Goal: Task Accomplishment & Management: Manage account settings

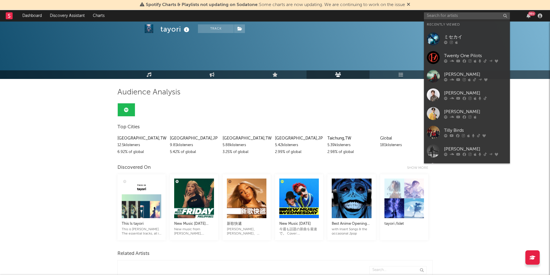
scroll to position [692, 0]
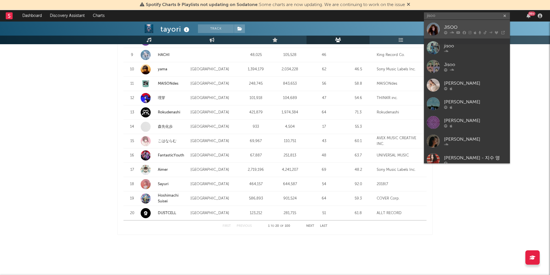
type input "jisoo"
click at [457, 26] on div "JISOO" at bounding box center [475, 27] width 63 height 7
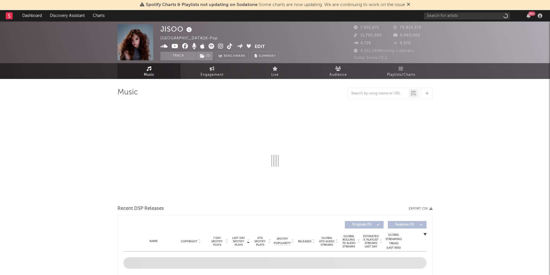
click at [261, 46] on button "Edit" at bounding box center [260, 46] width 10 height 7
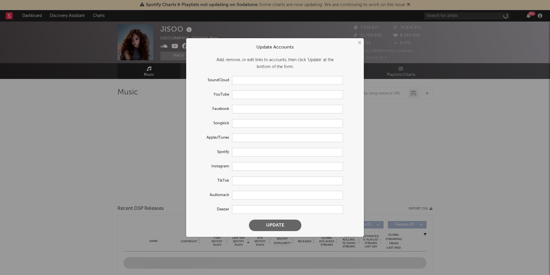
type input "[URL][DOMAIN_NAME]"
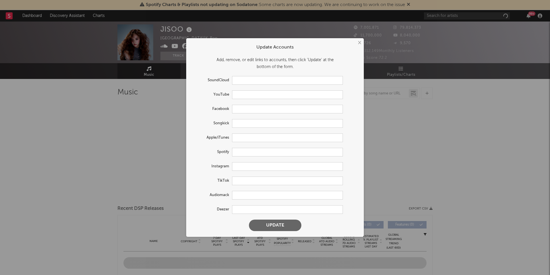
type input "https://open.spotify.com/artist/6UZ0ba50XreR4TM8u322gs"
type input "https://www.instagram.com/sooyaaa__/"
type input "https://www.tiktok.com/share/user/7327941209502516226"
type input "https://audiomack.com/jisoo"
type input "https://www.deezer.com/en/artist/206710097"
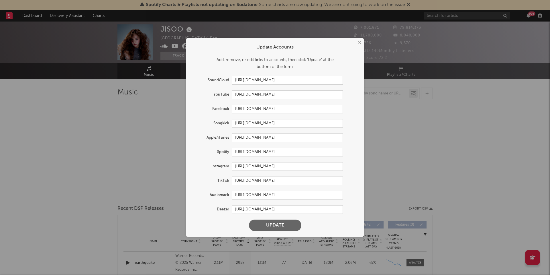
select select "6m"
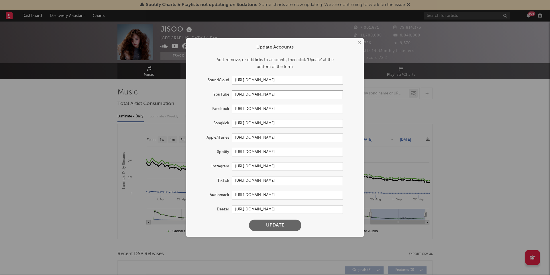
drag, startPoint x: 235, startPoint y: 94, endPoint x: 315, endPoint y: 95, distance: 79.7
click at [315, 95] on input "https://youtube.com/@sooyaaa__" at bounding box center [287, 94] width 111 height 9
